Goal: Task Accomplishment & Management: Manage account settings

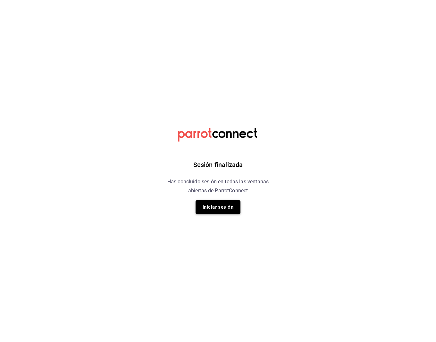
click at [212, 205] on button "Iniciar sesión" at bounding box center [218, 206] width 45 height 13
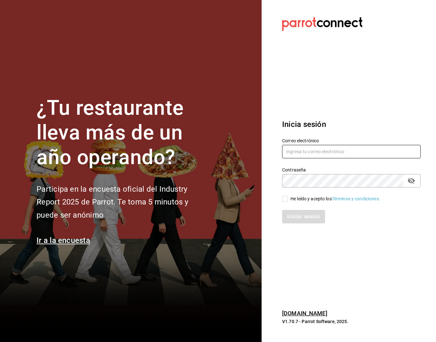
click at [308, 150] on input "text" at bounding box center [351, 151] width 139 height 13
type input "basura602@gmail.com"
click at [287, 203] on div "Iniciar sesión" at bounding box center [348, 212] width 146 height 21
click at [286, 199] on input "He leído y acepto los Términos y condiciones." at bounding box center [285, 199] width 6 height 6
checkbox input "true"
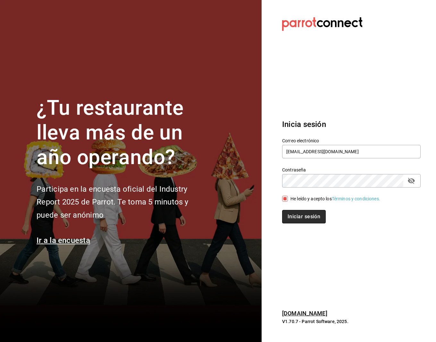
click at [299, 218] on button "Iniciar sesión" at bounding box center [304, 216] width 44 height 13
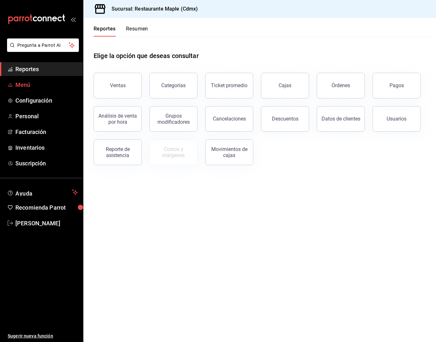
click at [22, 82] on span "Menú" at bounding box center [46, 85] width 63 height 9
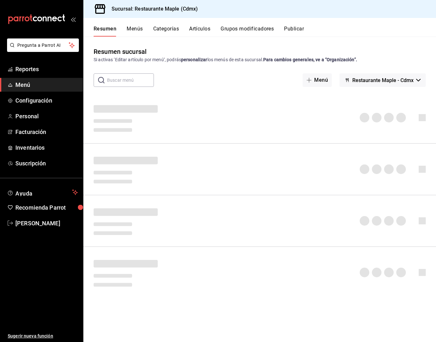
click at [134, 81] on input "text" at bounding box center [130, 80] width 47 height 13
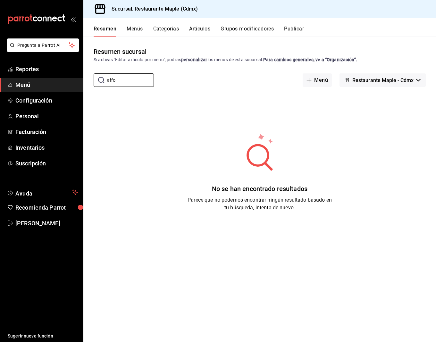
type input "affo"
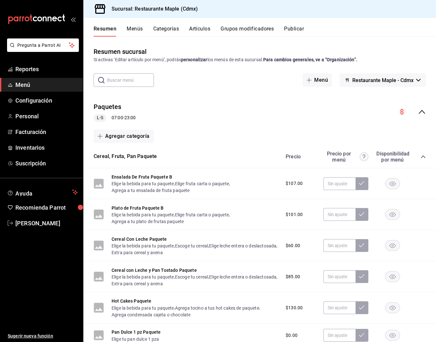
click at [205, 33] on button "Artículos" at bounding box center [199, 31] width 21 height 11
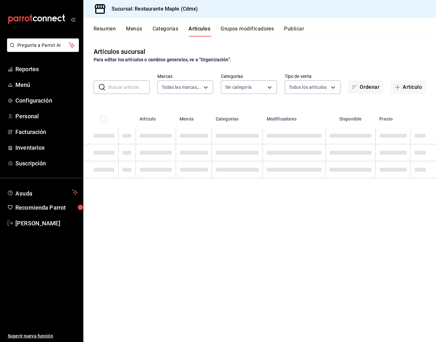
type input "9367c8d0-d5bf-442c-b6f8-a503c691c07e"
type input "6eac6812-aa63-4034-bc7d-6b15ea469221,4e41f967-64c3-4824-b710-a5a4e80a5f0c,cd1bb…"
click at [115, 88] on input "text" at bounding box center [128, 87] width 41 height 13
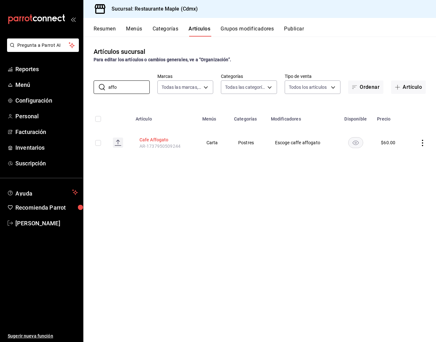
type input "affo"
click at [158, 137] on button "Cafe Affogato" at bounding box center [165, 140] width 51 height 6
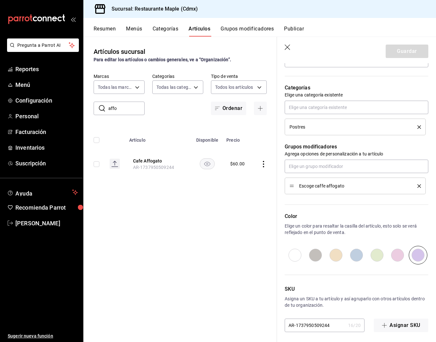
scroll to position [212, 0]
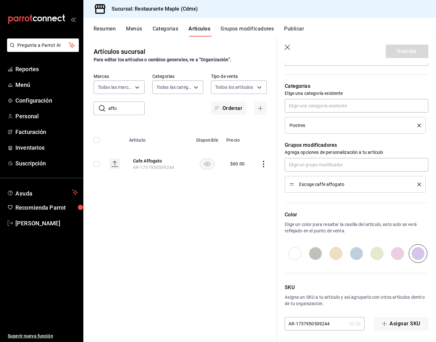
click at [288, 46] on icon "button" at bounding box center [288, 48] width 6 height 6
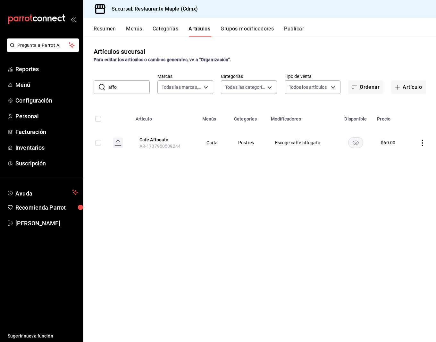
click at [241, 30] on button "Grupos modificadores" at bounding box center [247, 31] width 53 height 11
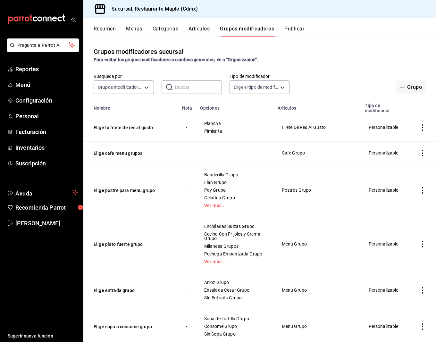
click at [205, 86] on input "text" at bounding box center [198, 87] width 47 height 13
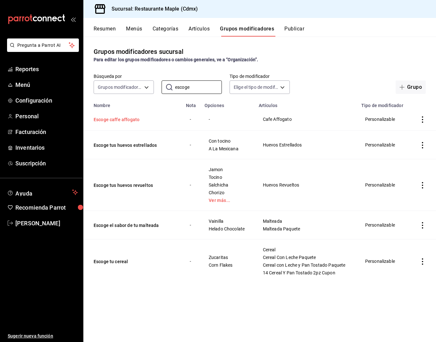
type input "escoge"
click at [127, 122] on button "Escoge caffe affogato" at bounding box center [132, 119] width 77 height 6
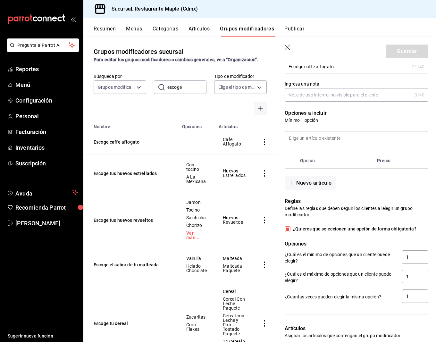
scroll to position [139, 0]
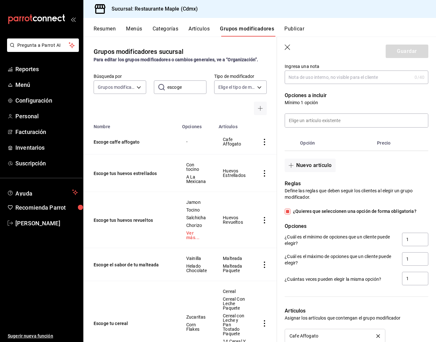
click at [289, 47] on icon "button" at bounding box center [288, 48] width 6 height 6
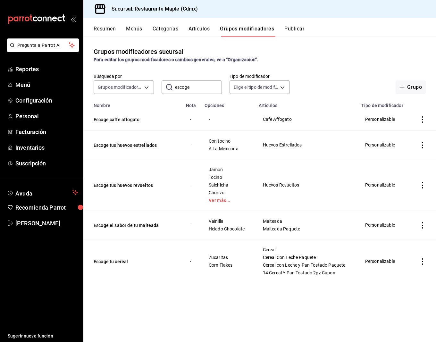
click at [204, 28] on button "Artículos" at bounding box center [199, 31] width 21 height 11
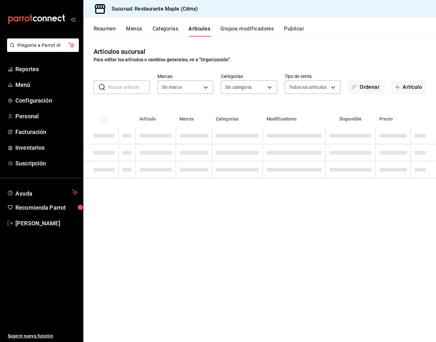
type input "9367c8d0-d5bf-442c-b6f8-a503c691c07e"
type input "6eac6812-aa63-4034-bc7d-6b15ea469221,4e41f967-64c3-4824-b710-a5a4e80a5f0c,cd1bb…"
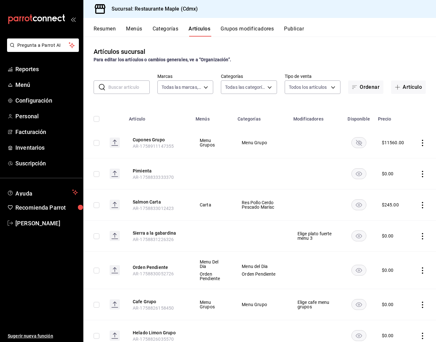
click at [128, 90] on input "text" at bounding box center [128, 87] width 41 height 13
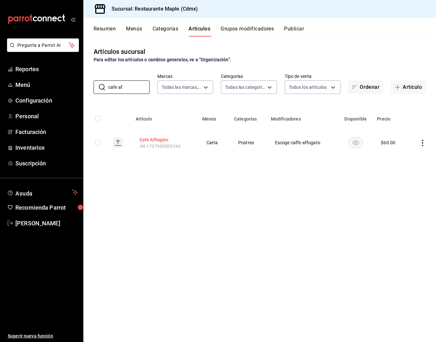
type input "cafe af"
click at [157, 141] on button "Cafe Affogato" at bounding box center [165, 140] width 51 height 6
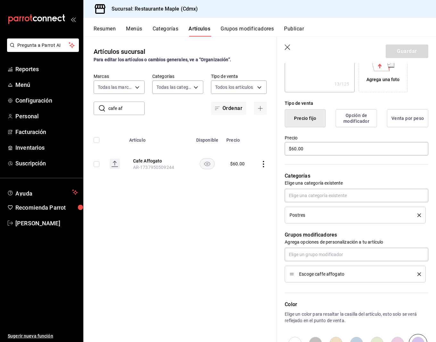
scroll to position [208, 0]
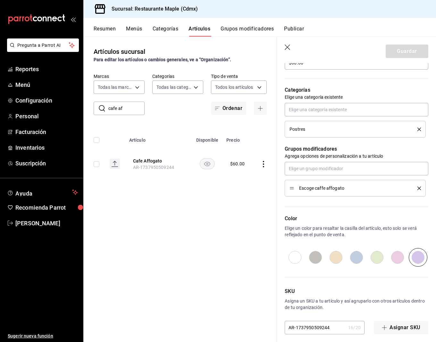
click at [420, 185] on div "Escoge caffe affogato" at bounding box center [356, 188] width 132 height 7
click at [420, 187] on icon "delete" at bounding box center [420, 189] width 4 height 4
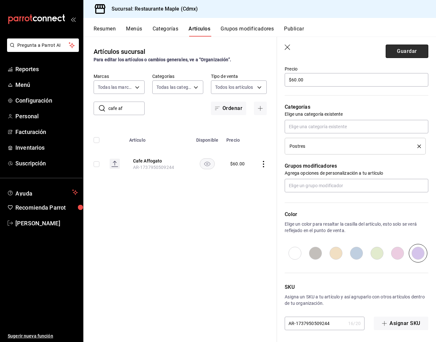
click at [412, 56] on button "Guardar" at bounding box center [407, 51] width 43 height 13
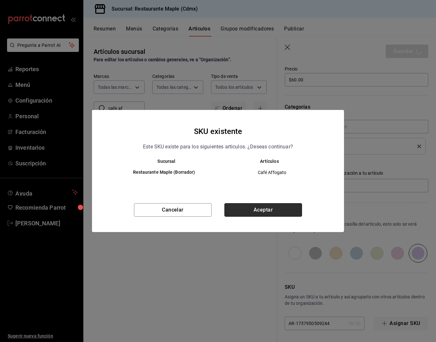
click at [255, 211] on button "Aceptar" at bounding box center [264, 209] width 78 height 13
type textarea "x"
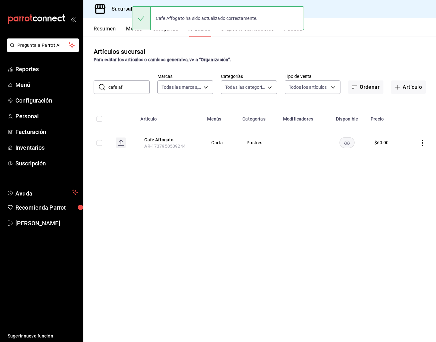
click at [299, 33] on button "Publicar" at bounding box center [294, 31] width 20 height 11
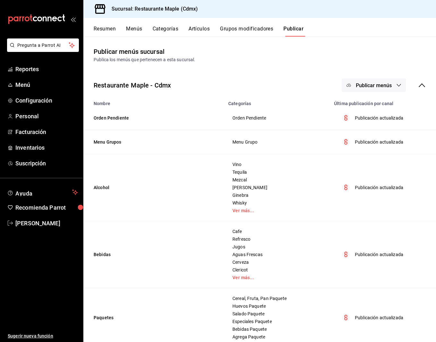
click at [373, 81] on button "Publicar menús" at bounding box center [374, 85] width 64 height 13
click at [373, 121] on div at bounding box center [218, 171] width 436 height 342
click at [379, 82] on span "Publicar menús" at bounding box center [374, 85] width 36 height 6
click at [375, 104] on span "Punto de venta" at bounding box center [383, 106] width 31 height 7
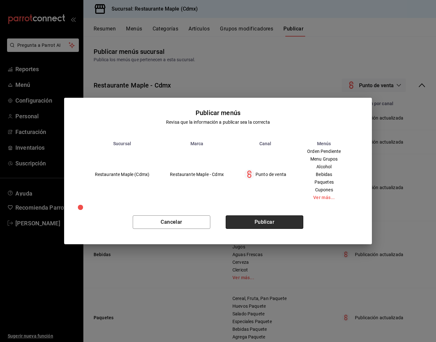
click at [263, 225] on button "Publicar" at bounding box center [265, 222] width 78 height 13
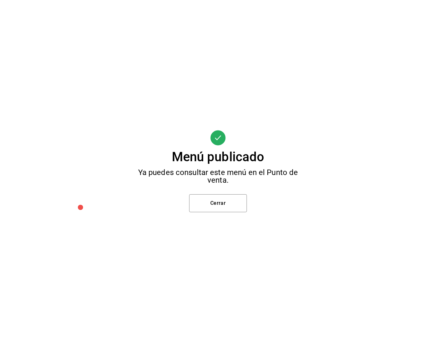
click at [242, 214] on div "Menú publicado Ya puedes consultar este menú en el Punto de venta. Cerrar" at bounding box center [218, 171] width 436 height 342
click at [234, 203] on button "Cerrar" at bounding box center [218, 203] width 58 height 18
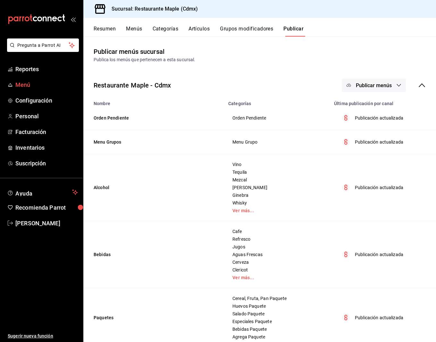
click at [32, 87] on span "Menú" at bounding box center [46, 85] width 63 height 9
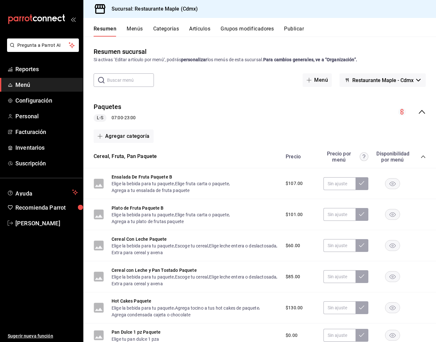
click at [422, 157] on icon "collapse-category-row" at bounding box center [423, 157] width 4 height 3
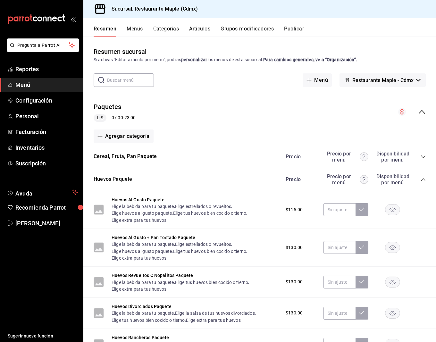
click at [422, 181] on icon "collapse-category-row" at bounding box center [423, 179] width 5 height 5
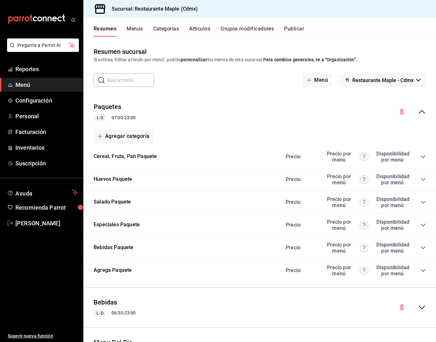
click at [422, 114] on icon "collapse-menu-row" at bounding box center [422, 112] width 8 height 8
